Goal: Communication & Community: Answer question/provide support

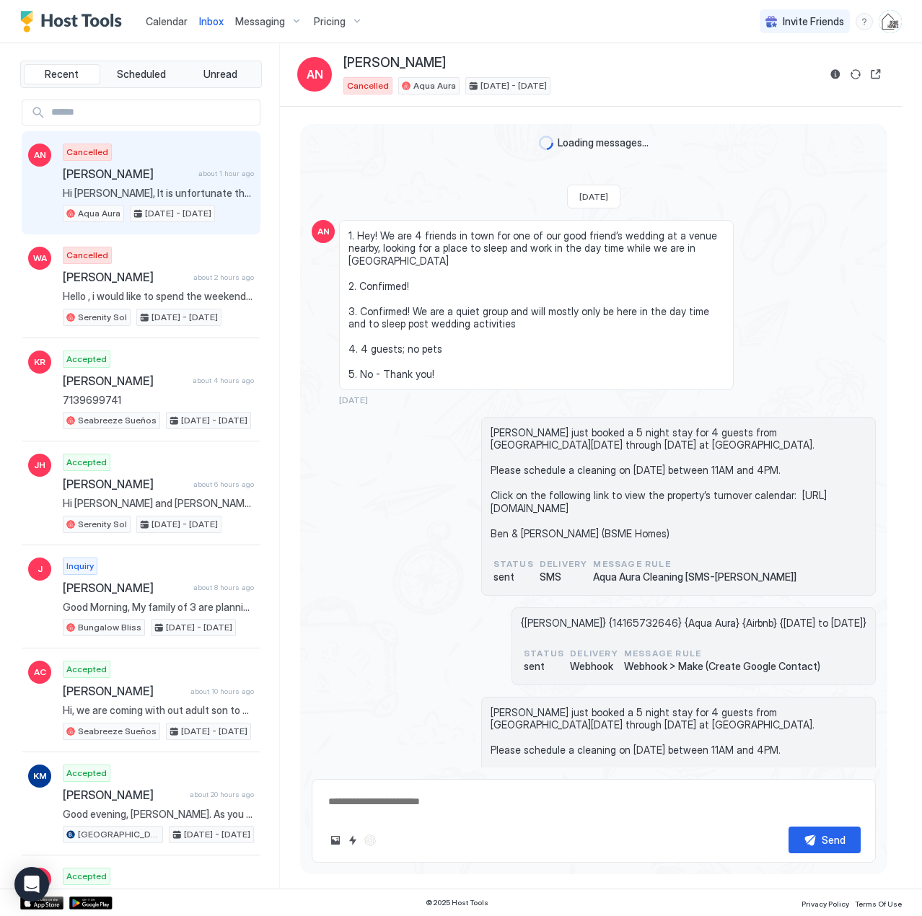
drag, startPoint x: 0, startPoint y: 0, endPoint x: 160, endPoint y: 19, distance: 161.3
click at [160, 19] on span "Calendar" at bounding box center [167, 21] width 42 height 12
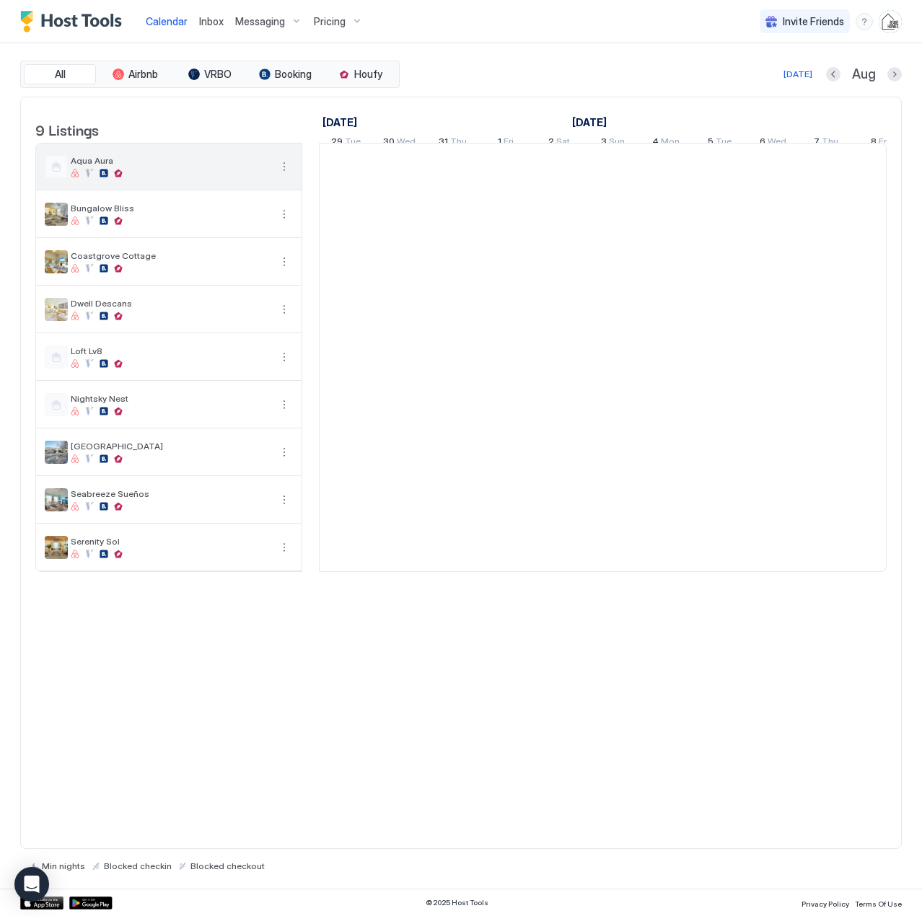
scroll to position [0, 801]
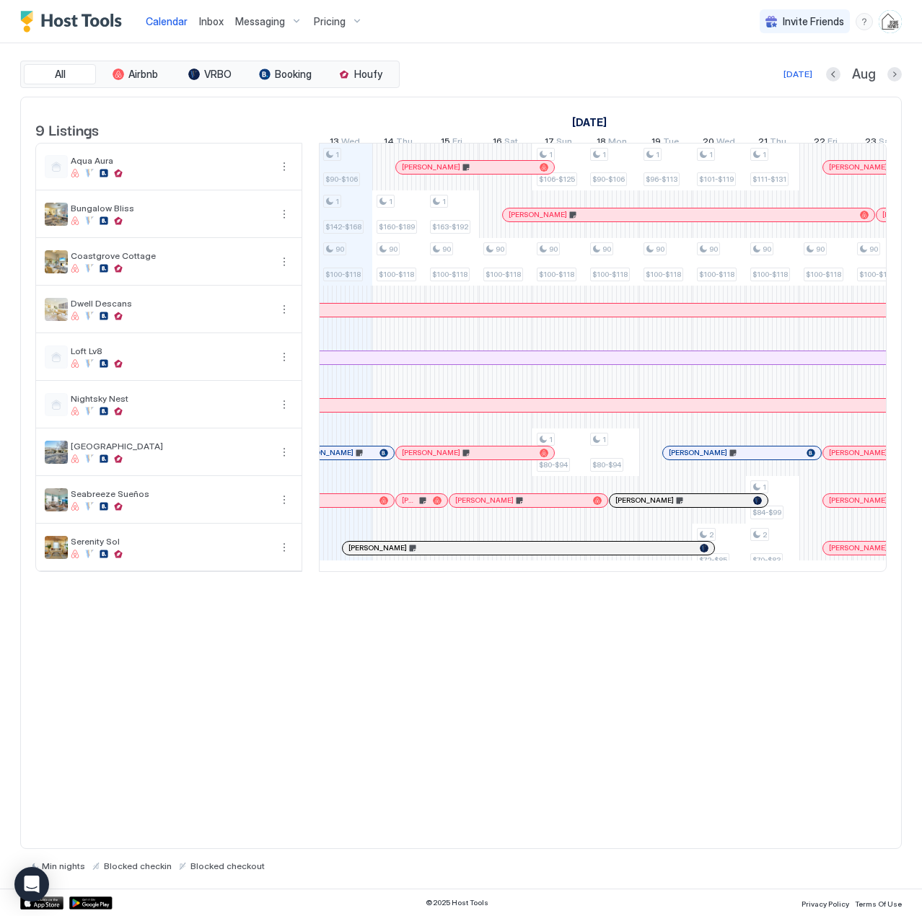
click at [221, 17] on span "Inbox" at bounding box center [211, 21] width 25 height 12
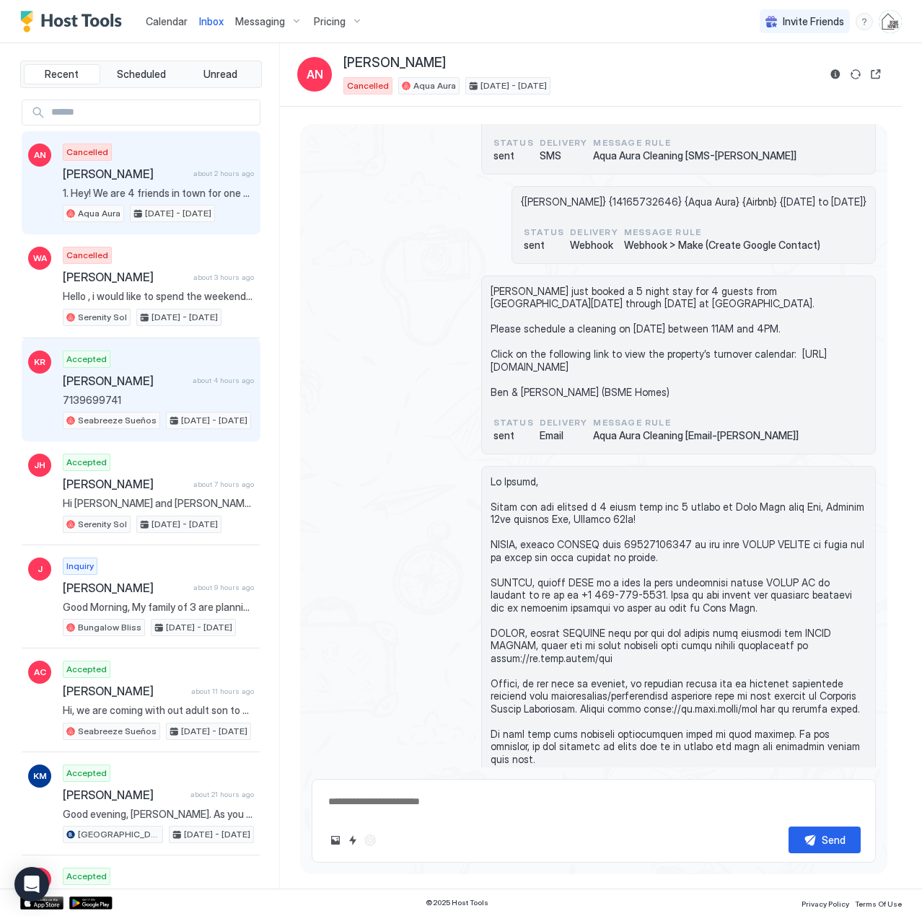
scroll to position [892, 0]
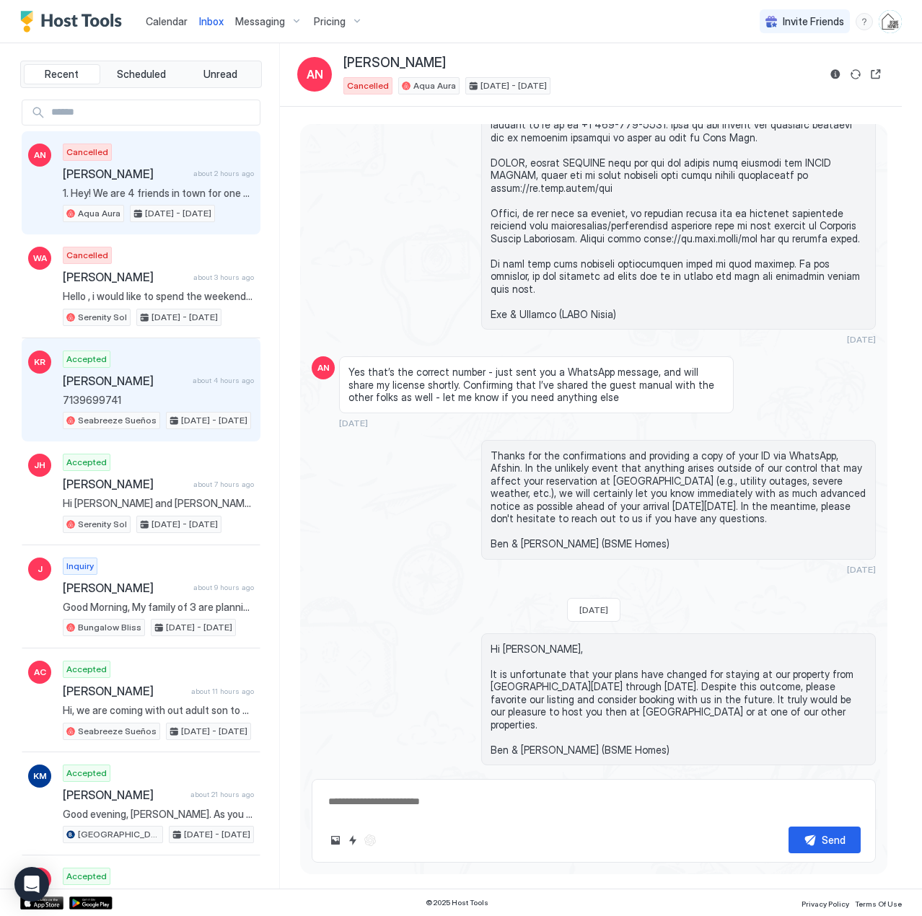
click at [139, 387] on span "[PERSON_NAME]" at bounding box center [125, 381] width 124 height 14
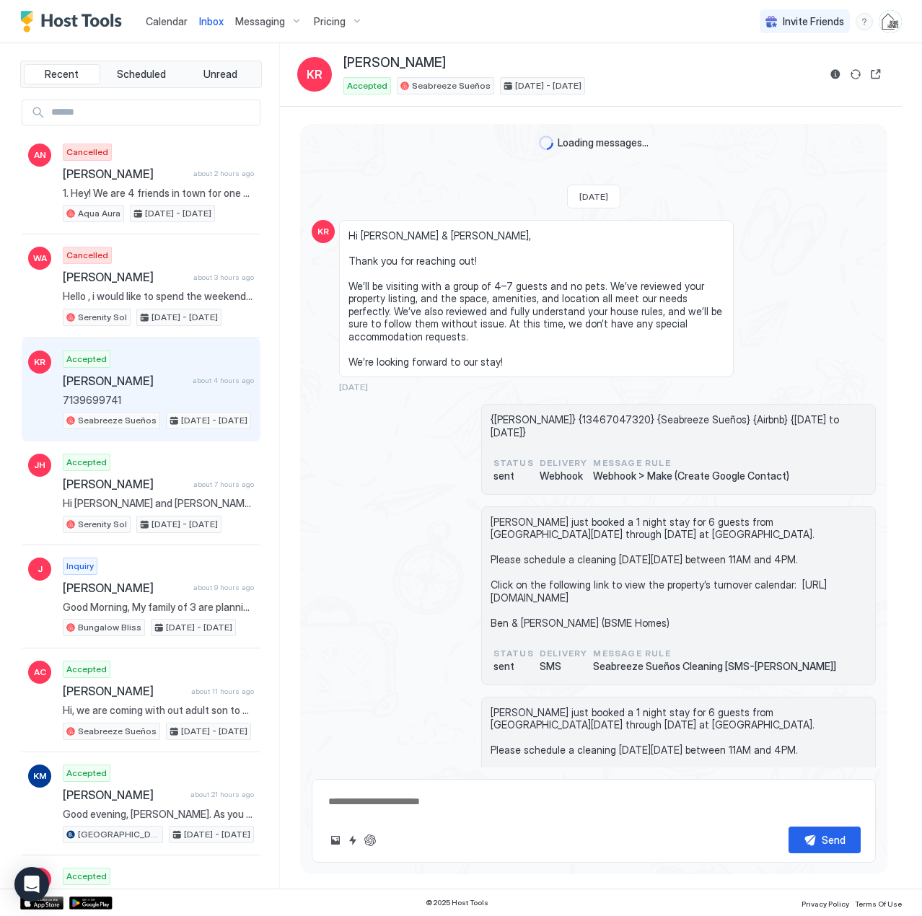
scroll to position [2011, 0]
